Goal: Information Seeking & Learning: Find specific fact

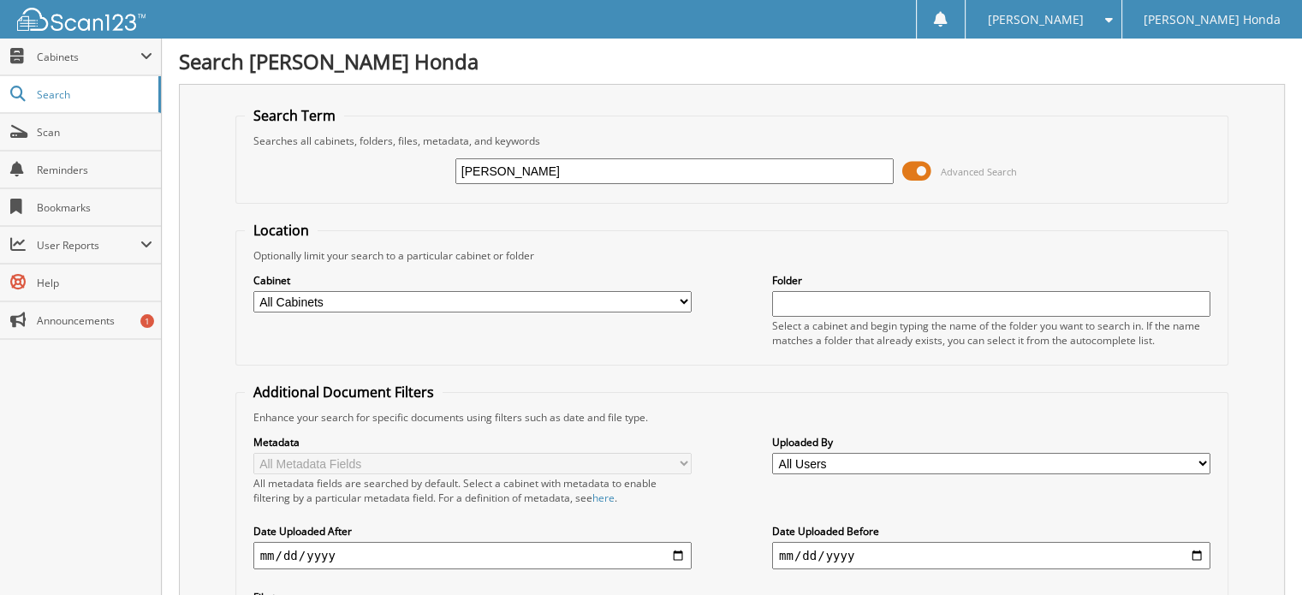
type input "mckee"
drag, startPoint x: 544, startPoint y: 168, endPoint x: 431, endPoint y: 163, distance: 113.0
click at [431, 163] on div "[PERSON_NAME] Advanced Search" at bounding box center [732, 171] width 975 height 46
type input "mackee"
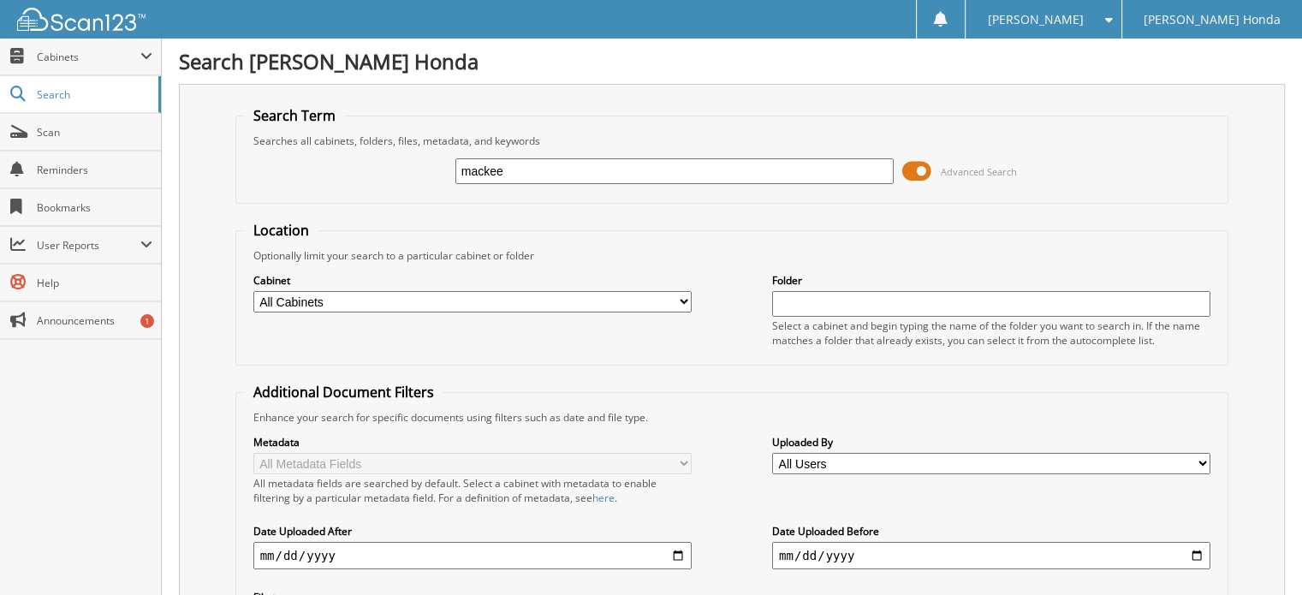
click at [481, 167] on input "mackee" at bounding box center [674, 171] width 438 height 26
type input "[PERSON_NAME]"
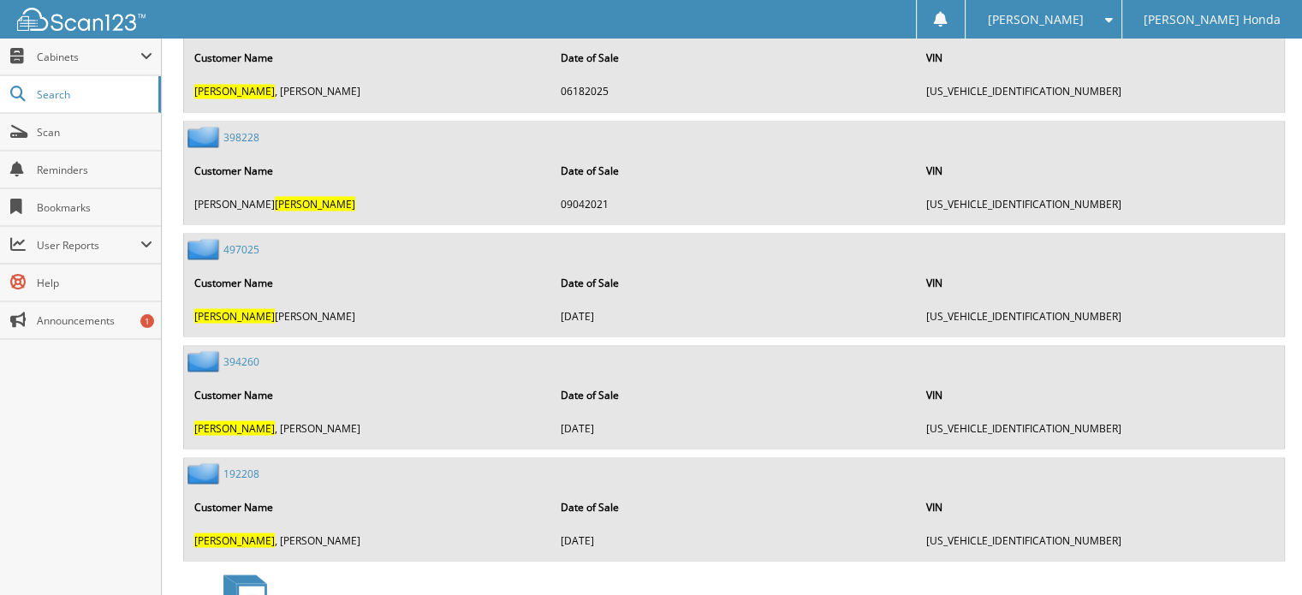
scroll to position [3177, 0]
